Goal: Task Accomplishment & Management: Manage account settings

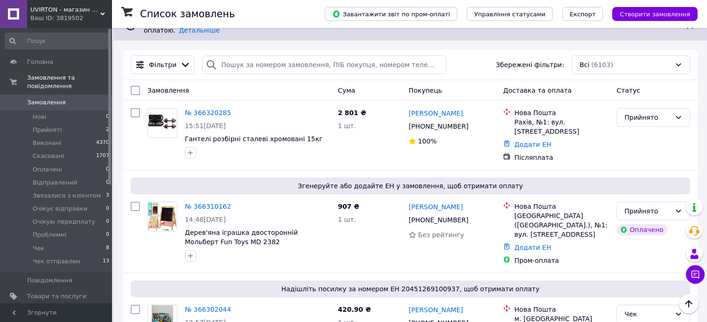
scroll to position [60, 0]
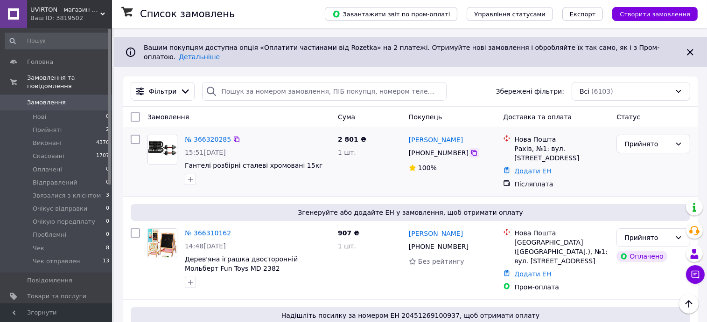
click at [470, 149] on icon at bounding box center [473, 152] width 7 height 7
click at [204, 136] on link "№ 366320285" at bounding box center [208, 139] width 46 height 7
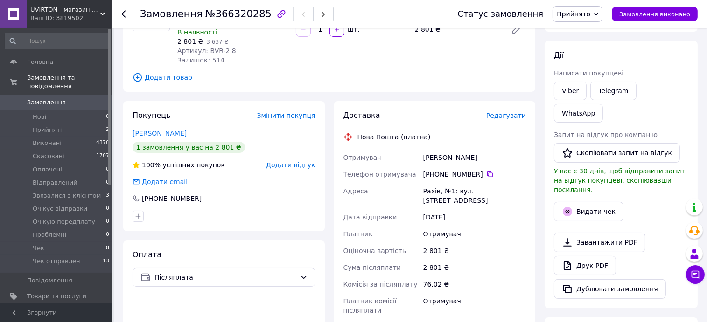
scroll to position [124, 0]
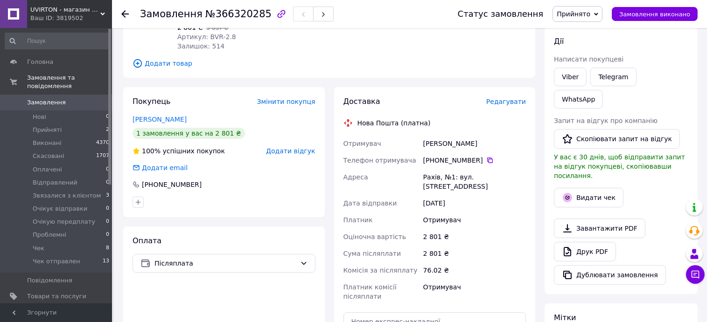
click at [507, 104] on span "Редагувати" at bounding box center [506, 101] width 40 height 7
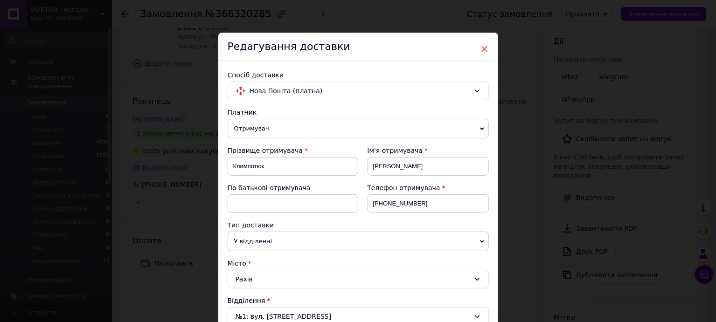
click at [483, 49] on span "×" at bounding box center [485, 49] width 8 height 16
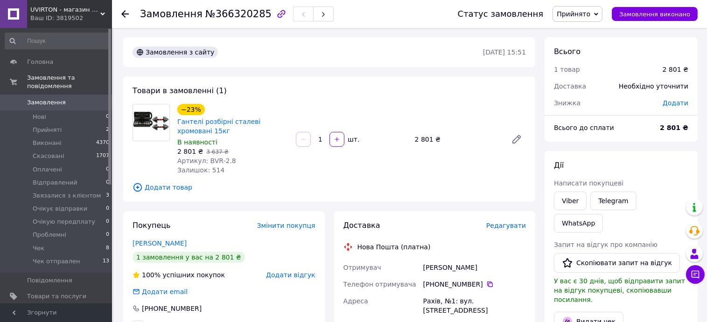
scroll to position [62, 0]
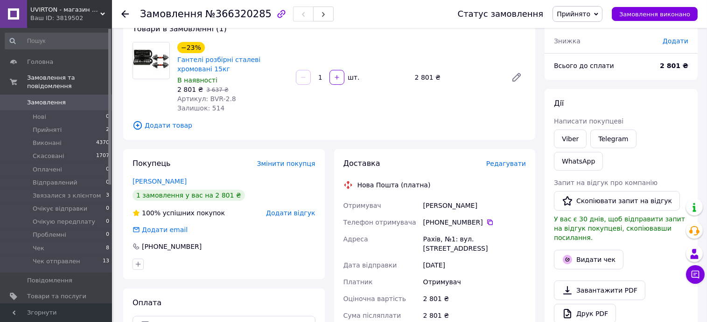
click at [575, 14] on span "Прийнято" at bounding box center [574, 13] width 34 height 7
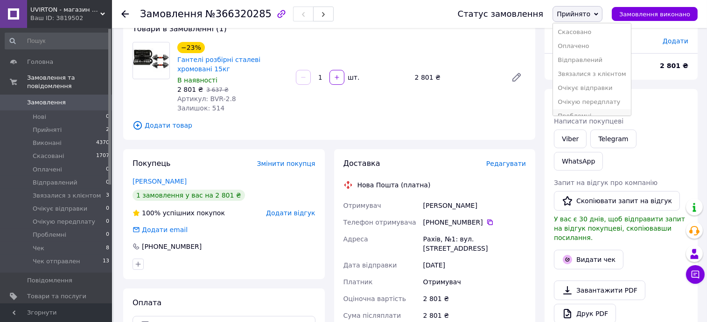
scroll to position [0, 0]
click at [590, 91] on li "Звязалися з клієнтом" at bounding box center [591, 89] width 77 height 14
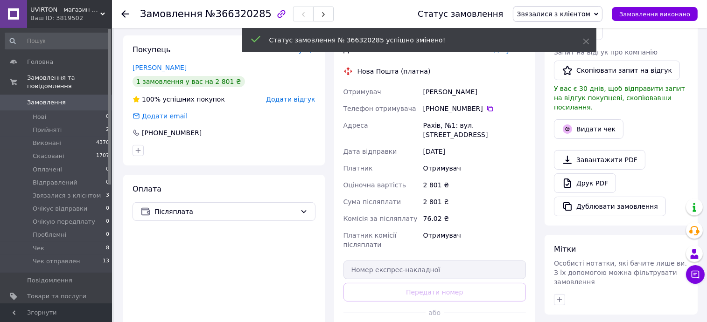
scroll to position [186, 0]
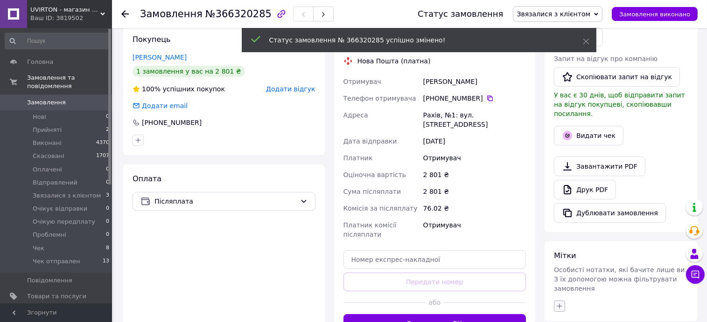
click at [562, 303] on icon "button" at bounding box center [559, 306] width 7 height 7
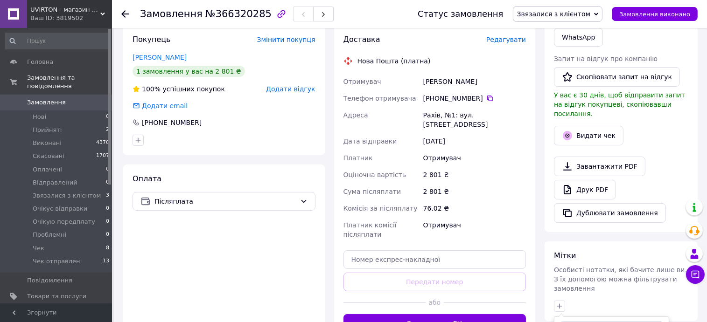
scroll to position [311, 0]
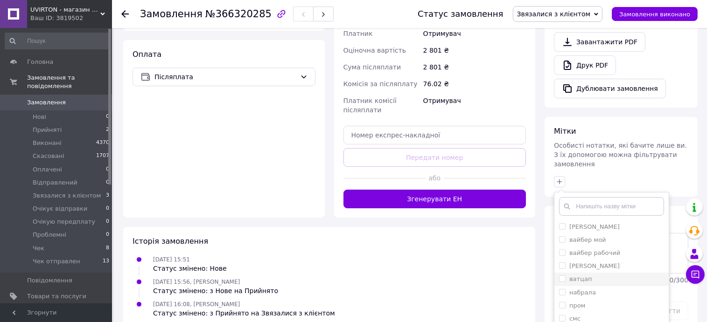
click at [559, 276] on input "ватцап" at bounding box center [562, 279] width 6 height 6
checkbox input "true"
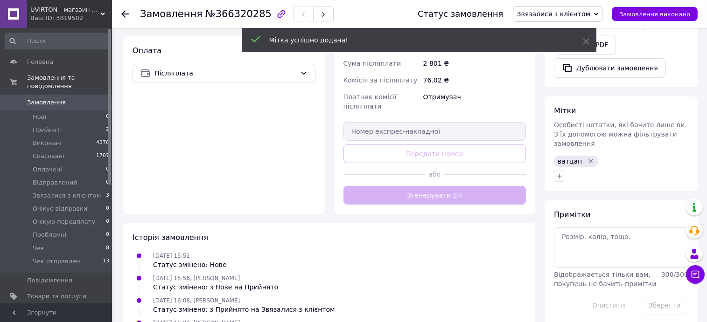
scroll to position [315, 0]
click at [126, 11] on icon at bounding box center [124, 13] width 7 height 7
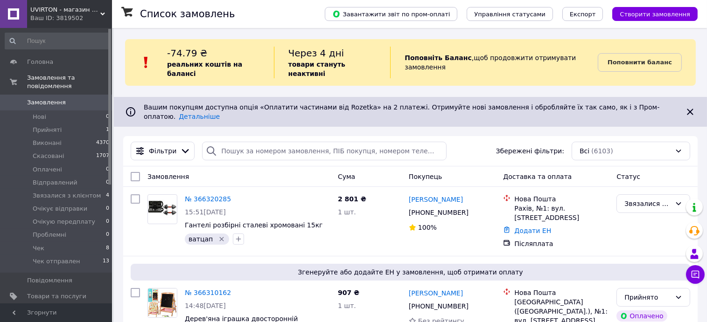
scroll to position [62, 0]
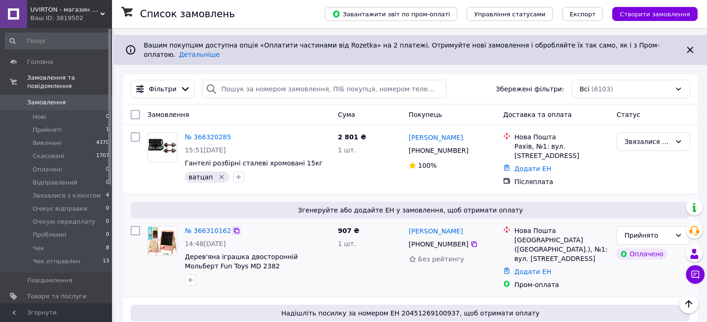
click at [234, 228] on icon at bounding box center [237, 231] width 6 height 6
drag, startPoint x: 244, startPoint y: 251, endPoint x: 185, endPoint y: 241, distance: 60.1
click at [185, 241] on div "№ 366310162 14:48, 12.10.2025 Дерев'яна іграшка двосторонній Мольберт Fun Toys …" at bounding box center [257, 256] width 153 height 67
drag, startPoint x: 185, startPoint y: 241, endPoint x: 174, endPoint y: 267, distance: 28.2
click at [174, 266] on div at bounding box center [162, 256] width 37 height 67
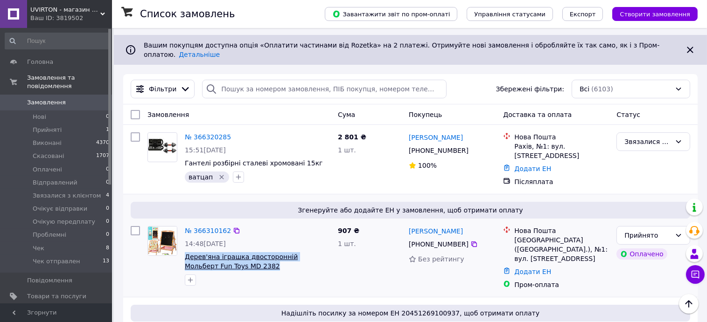
drag, startPoint x: 225, startPoint y: 246, endPoint x: 184, endPoint y: 237, distance: 41.9
click at [185, 252] on span "Дерев'яна іграшка двосторонній Мольберт Fun Toys MD 2382" at bounding box center [258, 261] width 146 height 19
copy span "Дерев'яна іграшка двосторонній Мольберт Fun Toys MD 2382"
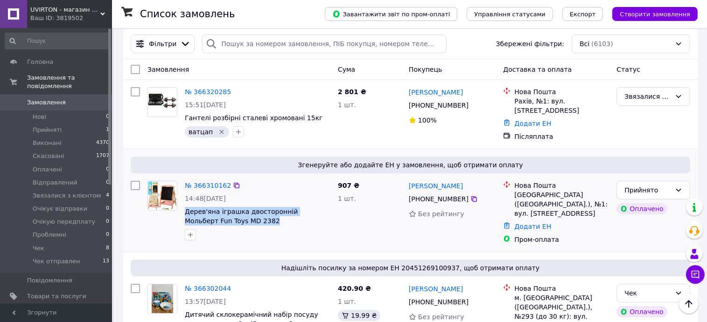
scroll to position [124, 0]
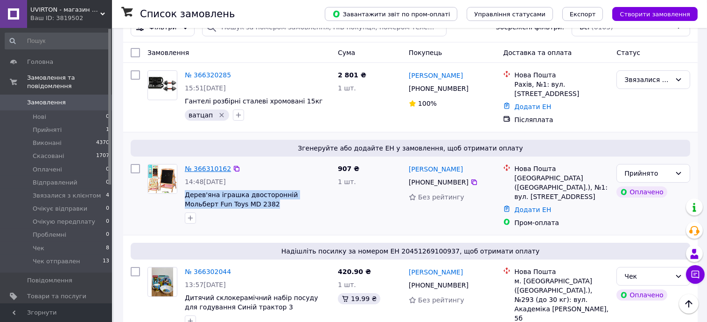
click at [214, 165] on link "№ 366310162" at bounding box center [208, 168] width 46 height 7
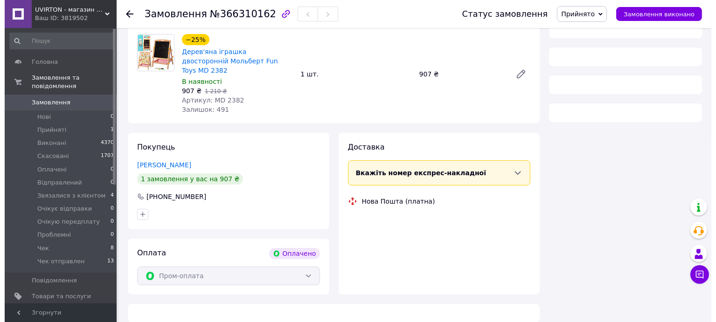
scroll to position [124, 0]
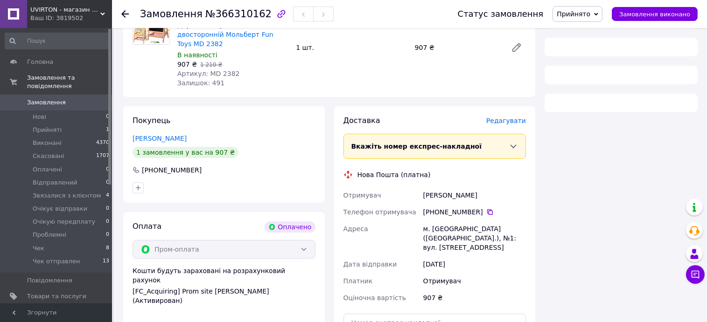
click at [524, 117] on span "Редагувати" at bounding box center [506, 120] width 40 height 7
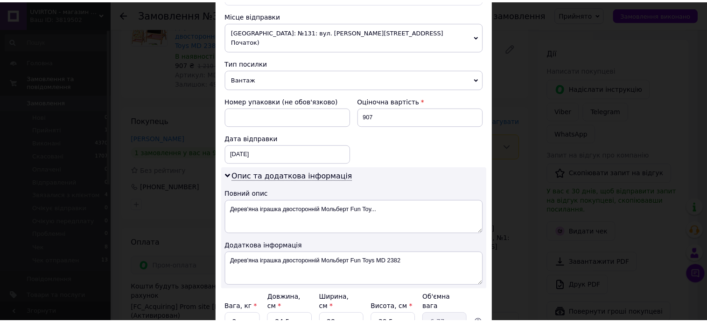
scroll to position [398, 0]
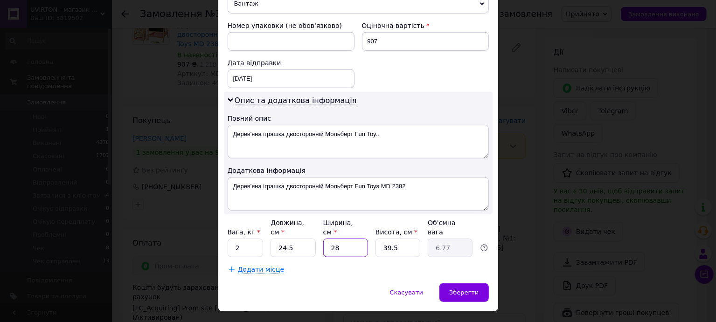
click at [342, 239] on input "28" at bounding box center [345, 248] width 45 height 19
type input "2"
type input "0.48"
type input "1"
type input "0.24"
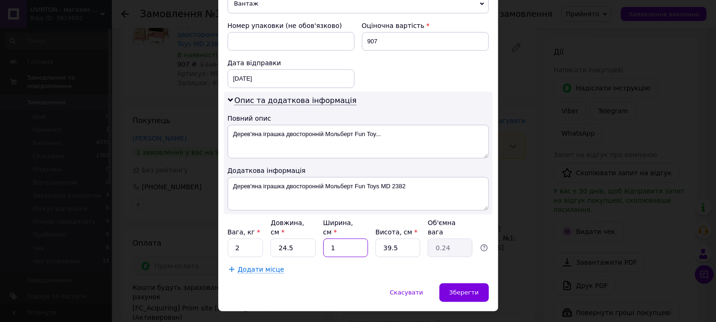
type input "10"
type input "2.42"
type input "1"
type input "0.24"
type input "15"
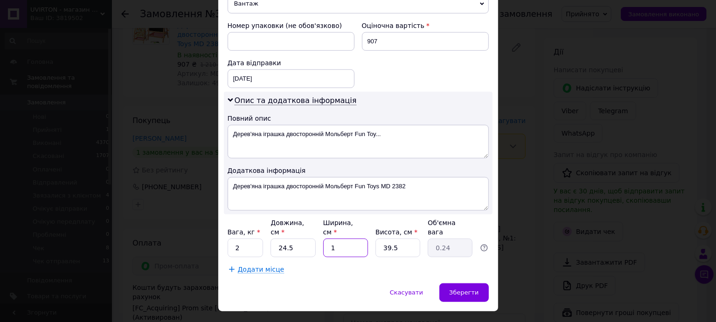
type input "3.63"
type input "15"
click at [451, 284] on div "Зберегти" at bounding box center [464, 293] width 49 height 19
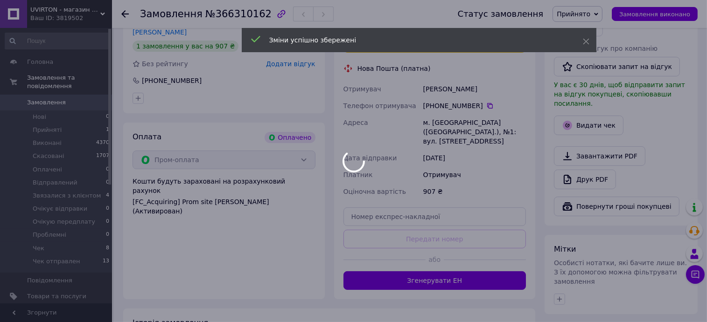
scroll to position [249, 0]
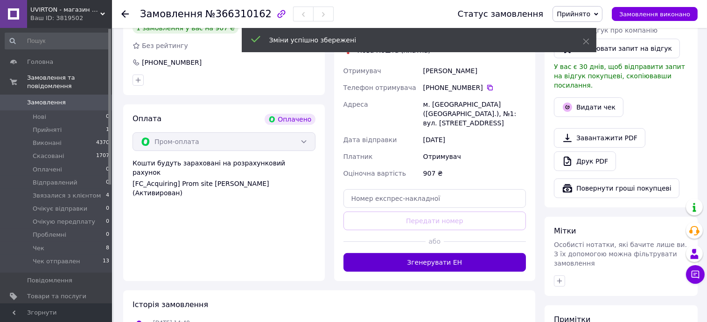
click at [463, 253] on button "Згенерувати ЕН" at bounding box center [434, 262] width 183 height 19
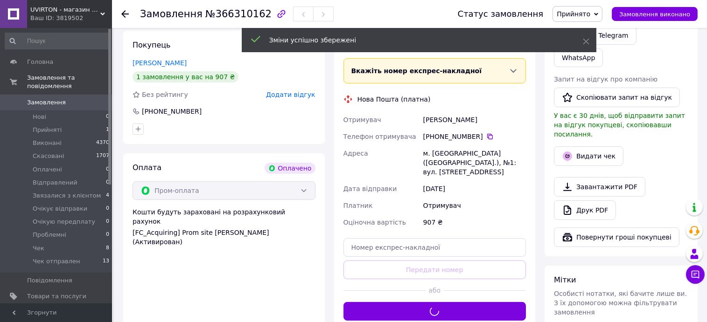
scroll to position [124, 0]
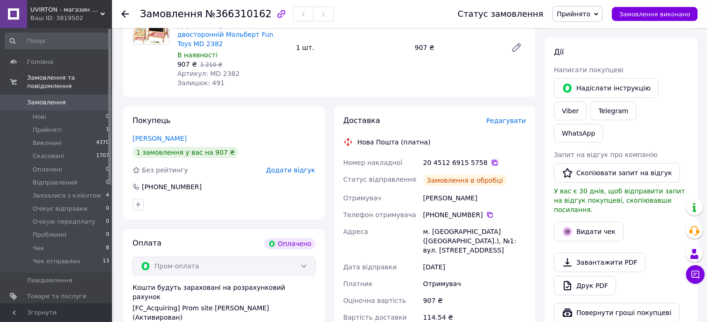
click at [491, 159] on icon at bounding box center [494, 162] width 7 height 7
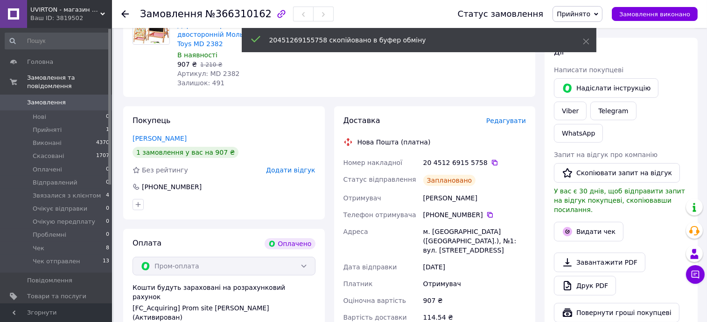
click at [583, 11] on span "Прийнято" at bounding box center [574, 13] width 34 height 7
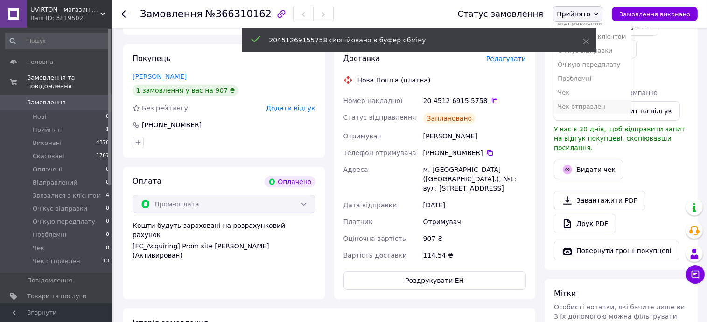
scroll to position [249, 0]
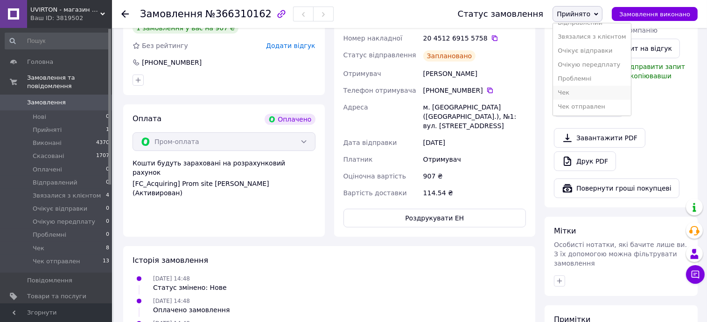
click at [577, 94] on li "Чек" at bounding box center [591, 93] width 77 height 14
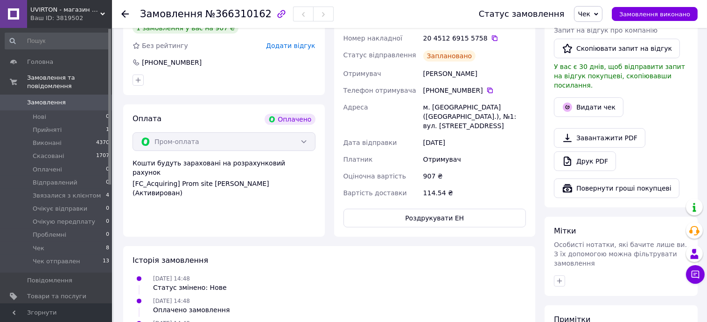
click at [125, 15] on icon at bounding box center [124, 13] width 7 height 7
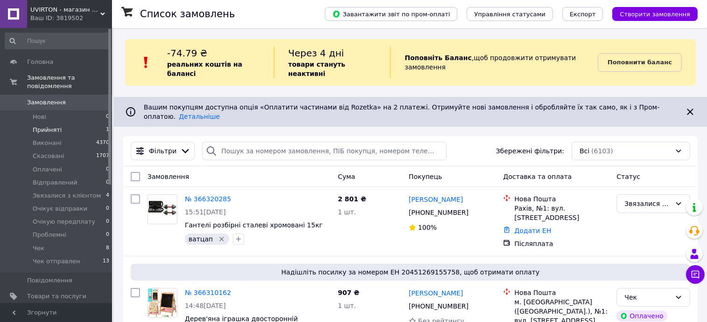
click at [61, 124] on li "Прийняті 1" at bounding box center [57, 130] width 115 height 13
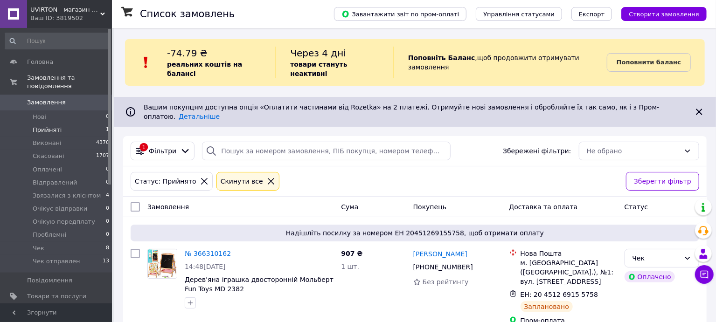
click at [67, 17] on div "Ваш ID: 3819502" at bounding box center [71, 18] width 82 height 8
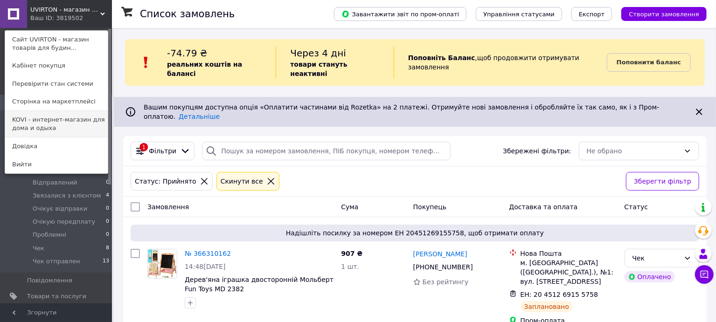
click at [45, 125] on link "KOVI - интернет-магазин для дома и одыха" at bounding box center [56, 124] width 103 height 26
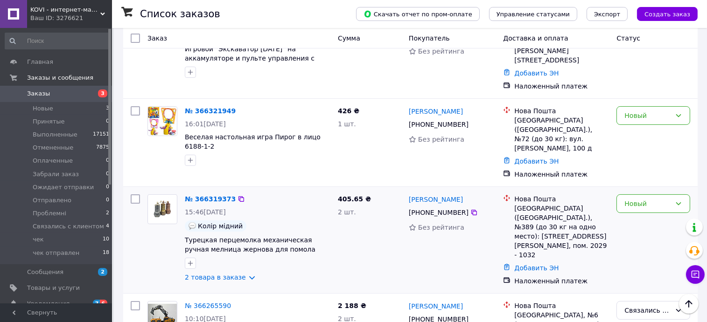
scroll to position [186, 0]
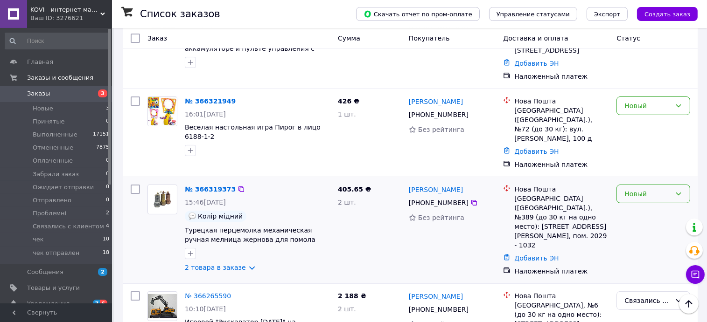
click at [634, 185] on div "Новый" at bounding box center [653, 194] width 74 height 19
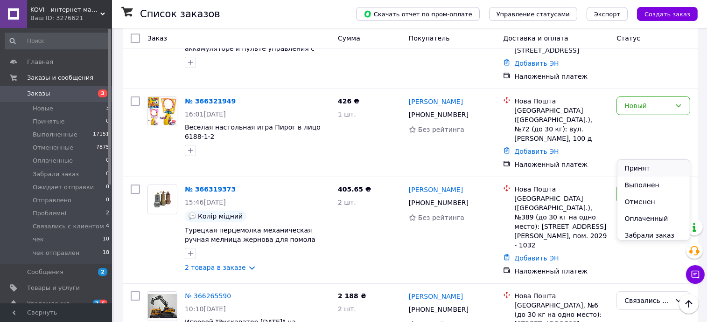
click at [634, 168] on li "Принят" at bounding box center [653, 168] width 73 height 17
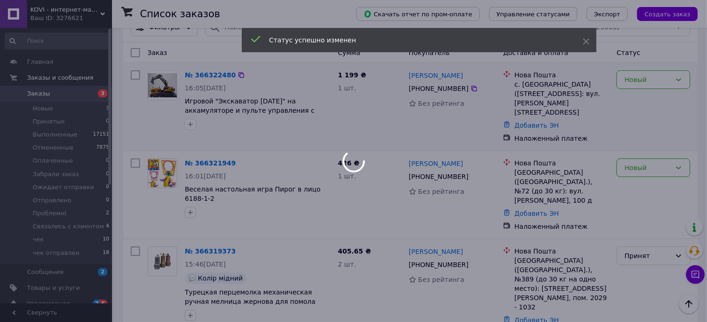
scroll to position [62, 0]
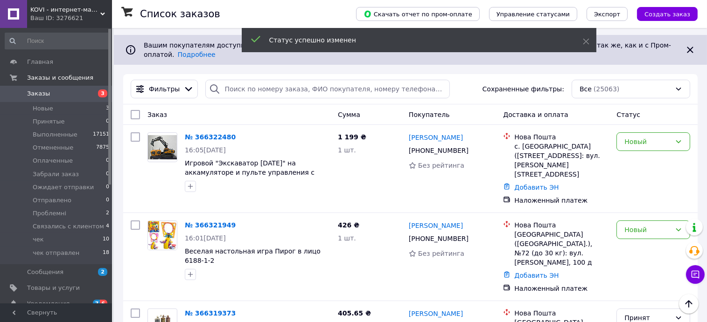
click at [636, 225] on div "Новый" at bounding box center [647, 230] width 47 height 10
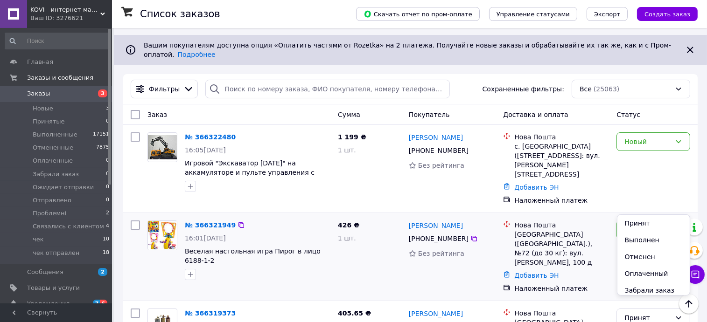
click at [635, 223] on li "Принят" at bounding box center [653, 223] width 73 height 17
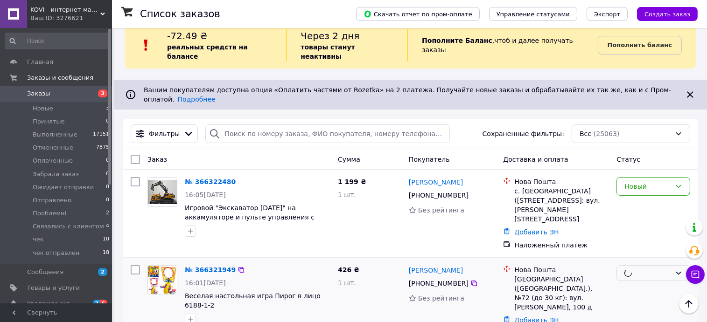
scroll to position [0, 0]
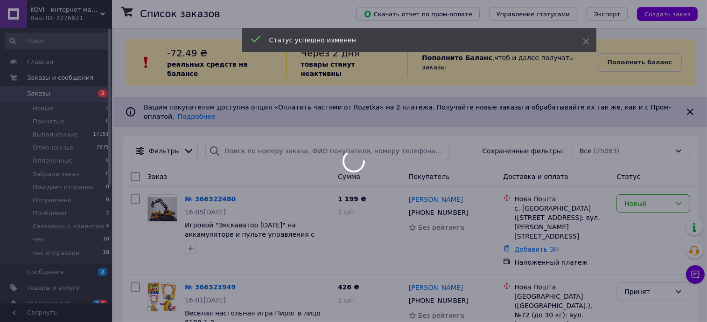
click at [631, 184] on div at bounding box center [353, 161] width 707 height 322
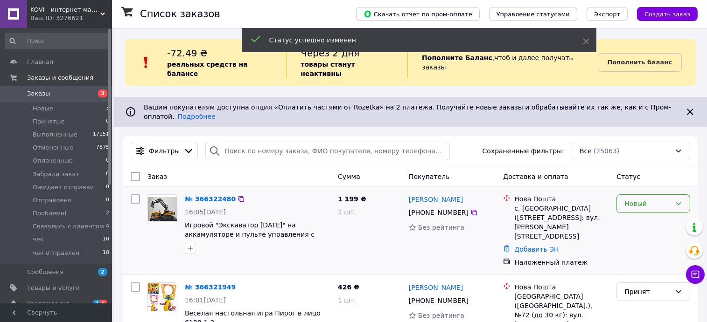
click at [634, 195] on div "Новый" at bounding box center [653, 204] width 74 height 19
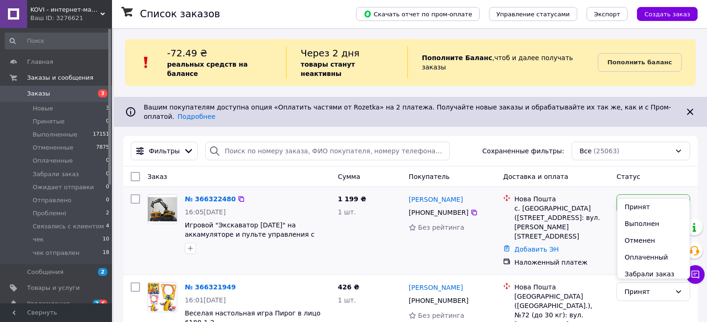
drag, startPoint x: 628, startPoint y: 206, endPoint x: 625, endPoint y: 210, distance: 5.7
click at [628, 207] on li "Принят" at bounding box center [653, 207] width 73 height 17
click at [471, 210] on icon at bounding box center [474, 213] width 6 height 6
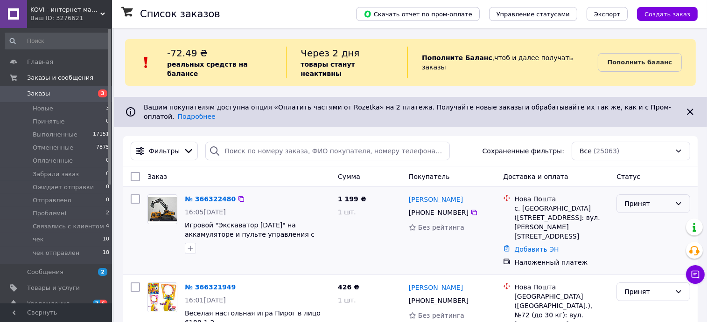
click at [647, 199] on div "Принят" at bounding box center [647, 204] width 47 height 10
click at [636, 238] on li "Связались с клиентом" at bounding box center [653, 233] width 73 height 26
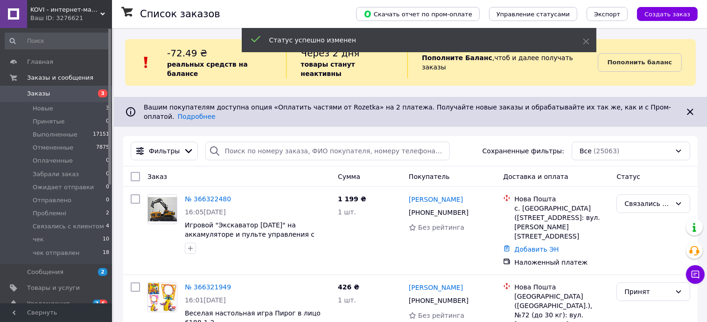
click at [189, 245] on icon "button" at bounding box center [190, 248] width 7 height 7
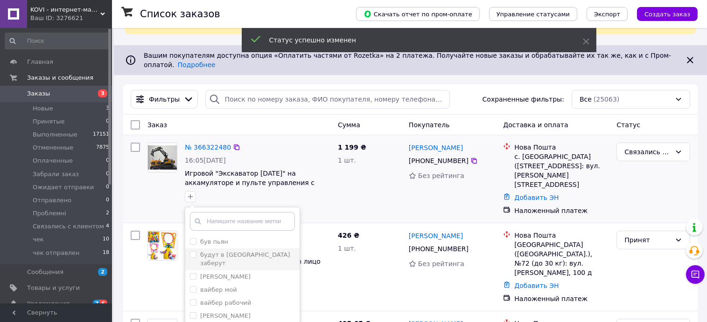
scroll to position [62, 0]
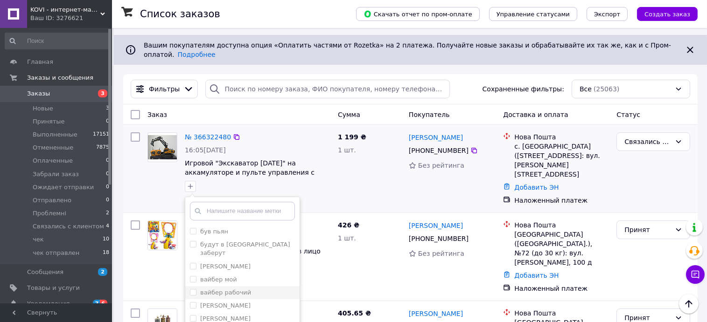
click at [191, 289] on input "вайбер рабочий" at bounding box center [193, 292] width 6 height 6
checkbox input "true"
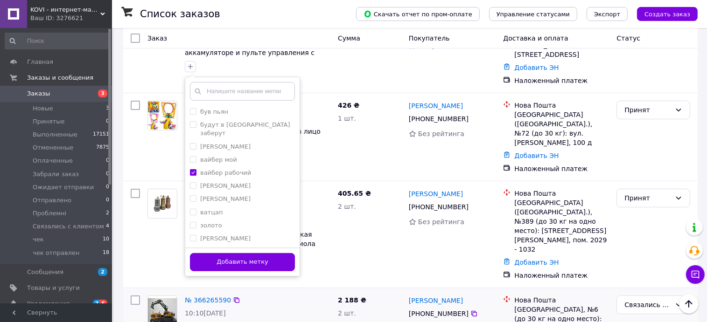
scroll to position [186, 0]
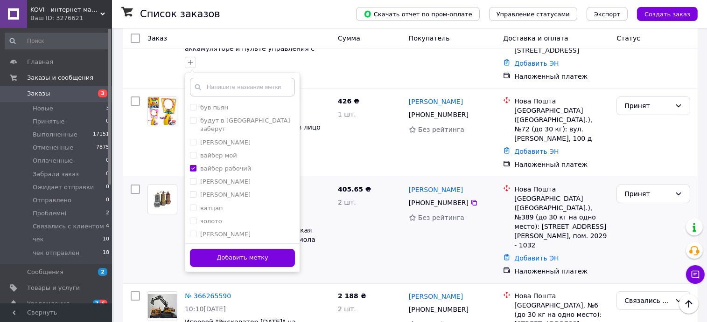
drag, startPoint x: 266, startPoint y: 237, endPoint x: 291, endPoint y: 213, distance: 35.0
click at [265, 249] on button "Добавить метку" at bounding box center [242, 258] width 105 height 18
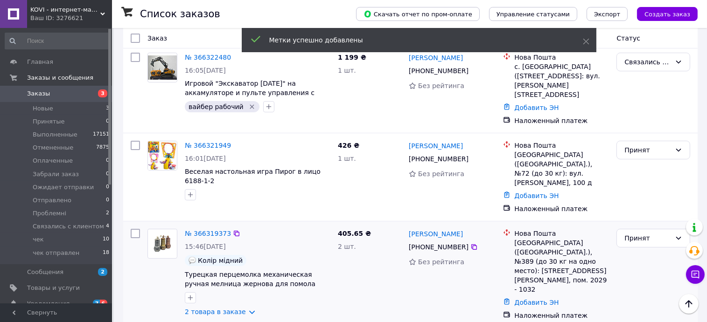
scroll to position [124, 0]
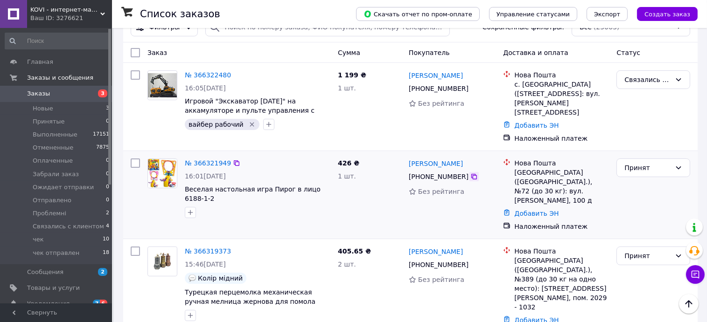
click at [470, 173] on icon at bounding box center [473, 176] width 7 height 7
click at [631, 163] on div "Принят" at bounding box center [647, 168] width 47 height 10
click at [638, 189] on li "Связались с клиентом" at bounding box center [653, 187] width 73 height 26
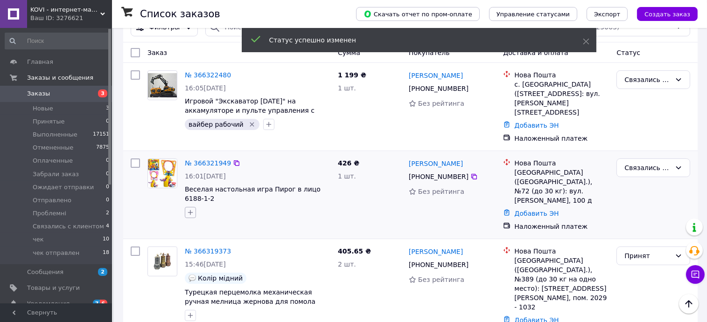
click at [190, 209] on icon "button" at bounding box center [190, 212] width 7 height 7
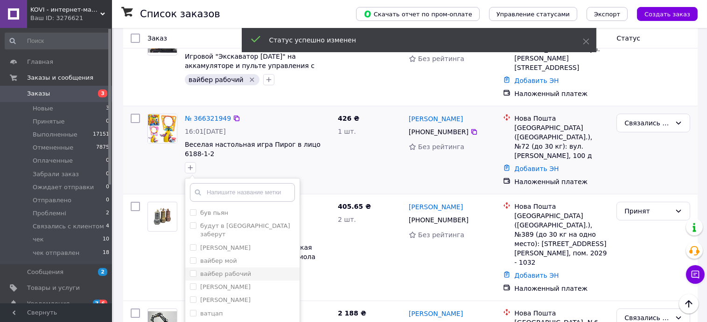
scroll to position [186, 0]
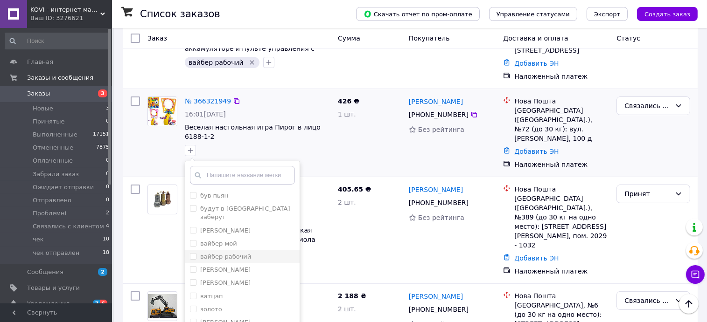
click at [192, 253] on input "вайбер рабочий" at bounding box center [193, 256] width 6 height 6
checkbox input "true"
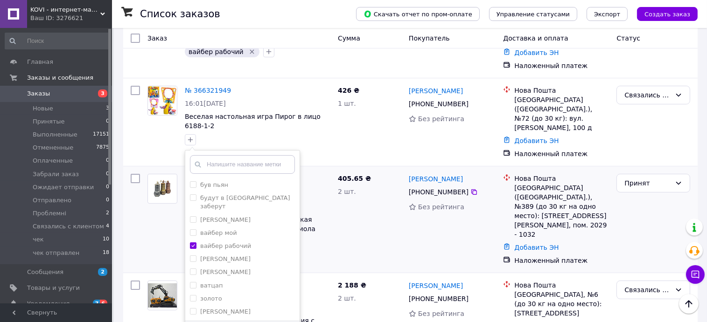
scroll to position [249, 0]
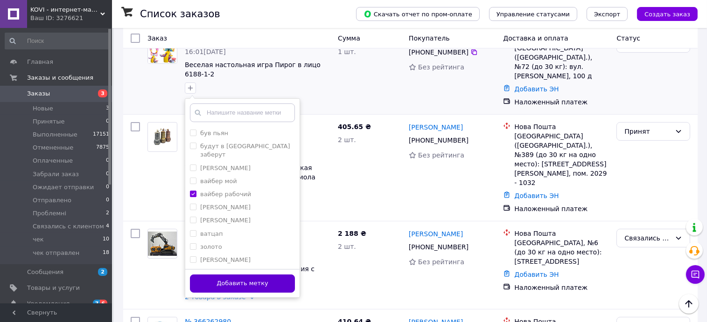
click at [277, 275] on button "Добавить метку" at bounding box center [242, 284] width 105 height 18
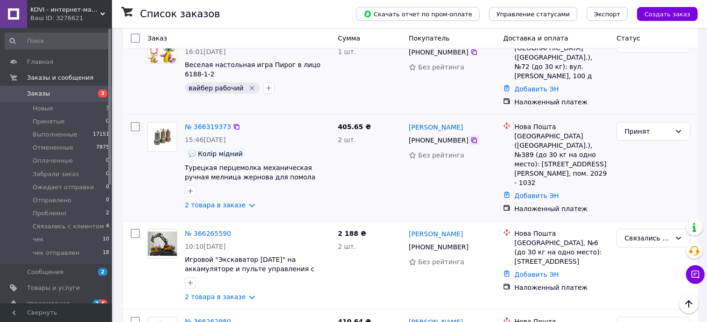
click at [471, 138] on icon at bounding box center [474, 141] width 6 height 6
click at [233, 123] on icon at bounding box center [236, 126] width 7 height 7
click at [208, 123] on link "№ 366319373" at bounding box center [208, 126] width 46 height 7
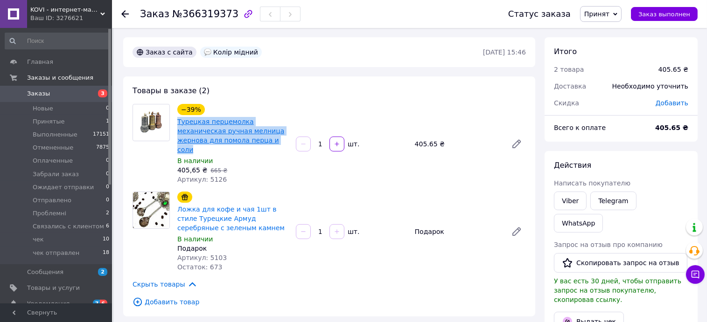
drag, startPoint x: 257, startPoint y: 142, endPoint x: 181, endPoint y: 128, distance: 77.3
click at [175, 121] on div "−39% Турецкая перцемолка механическая ручная мелница жернова для помола перца и…" at bounding box center [233, 144] width 119 height 84
copy link "Турецкая перцемолка механическая ручная мелница жернова для помола перца и соли"
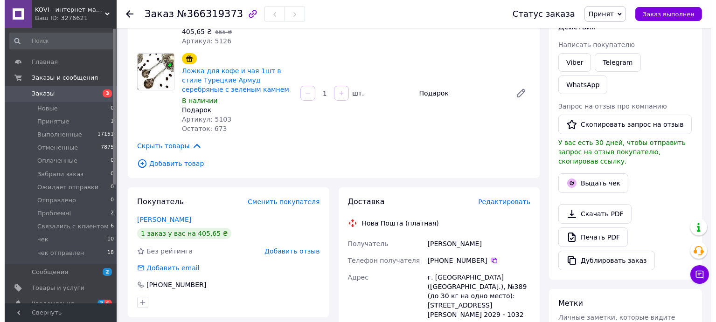
scroll to position [249, 0]
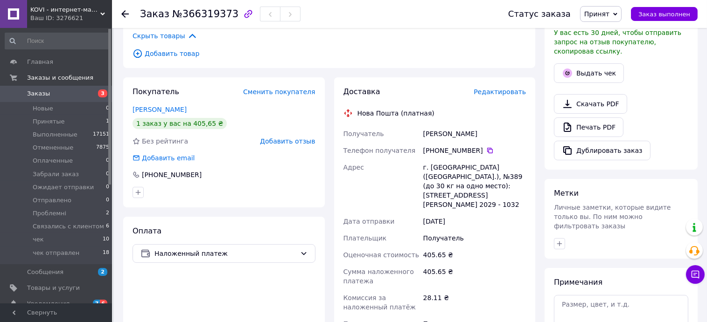
click at [499, 88] on span "Редактировать" at bounding box center [500, 91] width 52 height 7
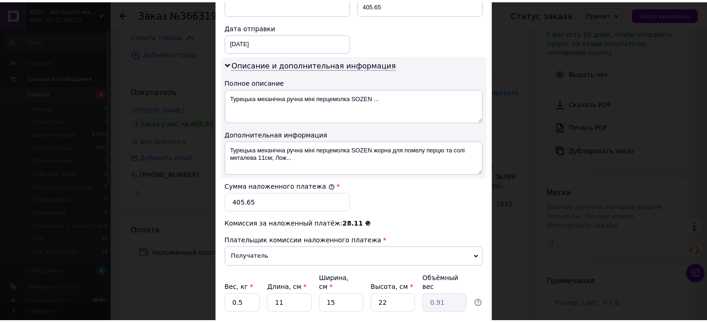
scroll to position [491, 0]
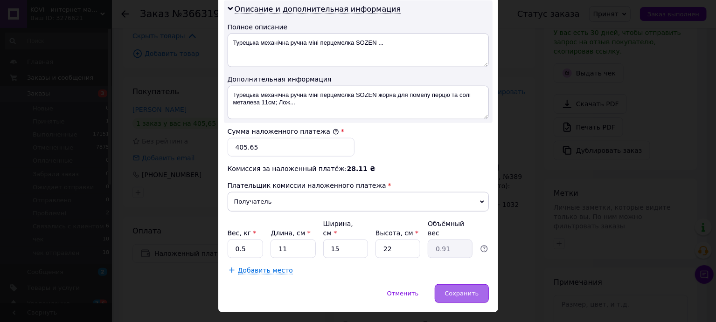
click at [457, 290] on span "Сохранить" at bounding box center [462, 293] width 34 height 7
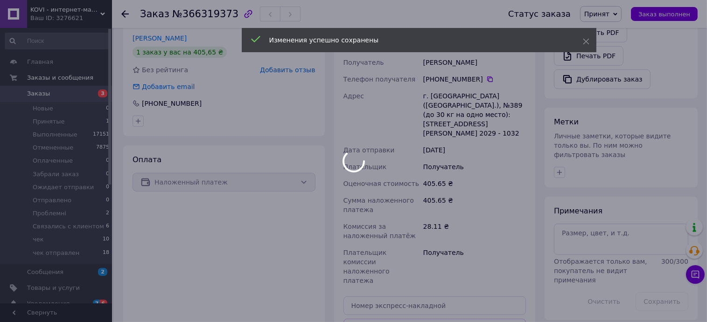
scroll to position [435, 0]
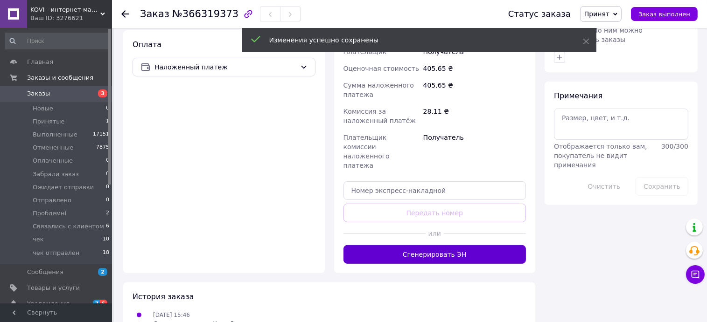
click at [455, 245] on button "Сгенерировать ЭН" at bounding box center [434, 254] width 183 height 19
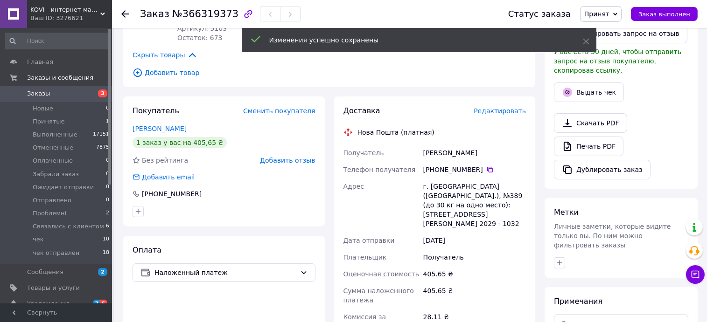
scroll to position [186, 0]
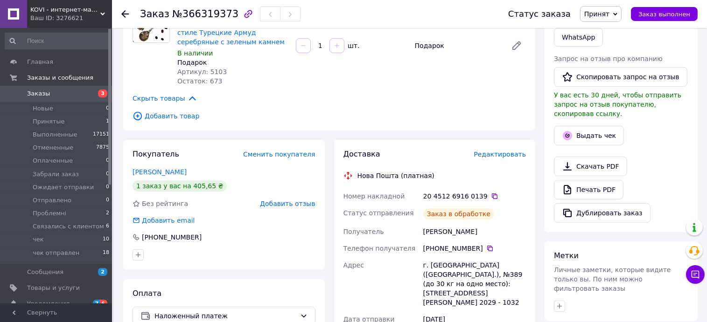
click at [491, 193] on icon at bounding box center [494, 196] width 7 height 7
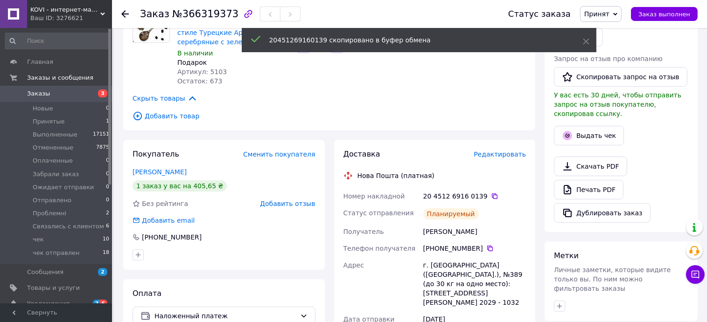
click at [609, 13] on span "Принят" at bounding box center [596, 13] width 25 height 7
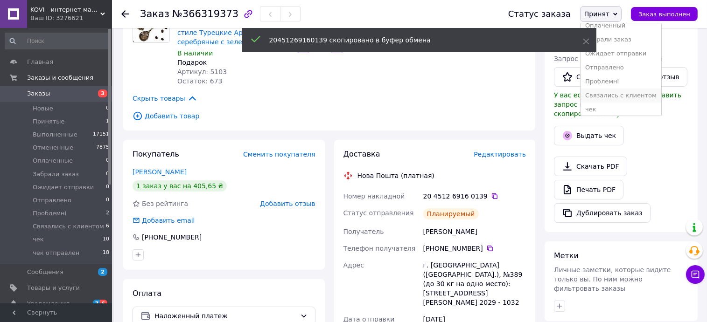
scroll to position [52, 0]
click at [611, 91] on li "чек" at bounding box center [620, 93] width 81 height 14
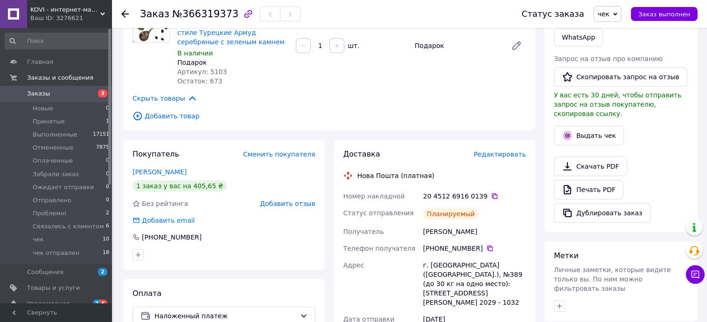
click at [126, 13] on icon at bounding box center [124, 13] width 7 height 7
